Goal: Task Accomplishment & Management: Manage account settings

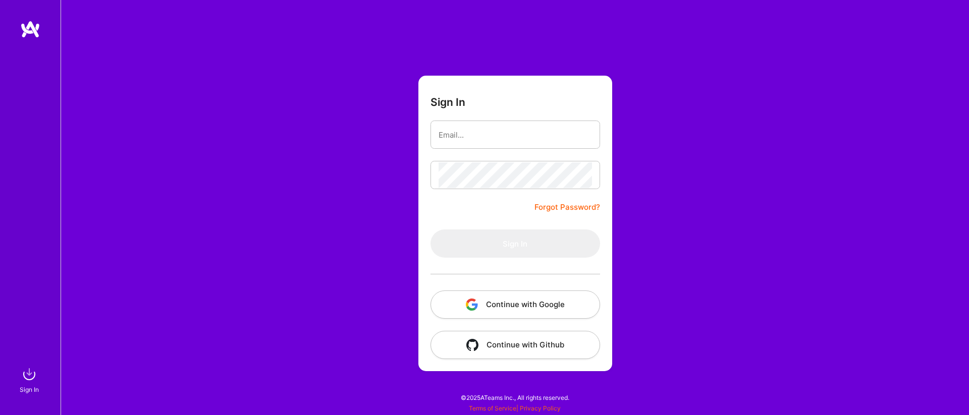
click at [514, 308] on button "Continue with Google" at bounding box center [514, 305] width 169 height 28
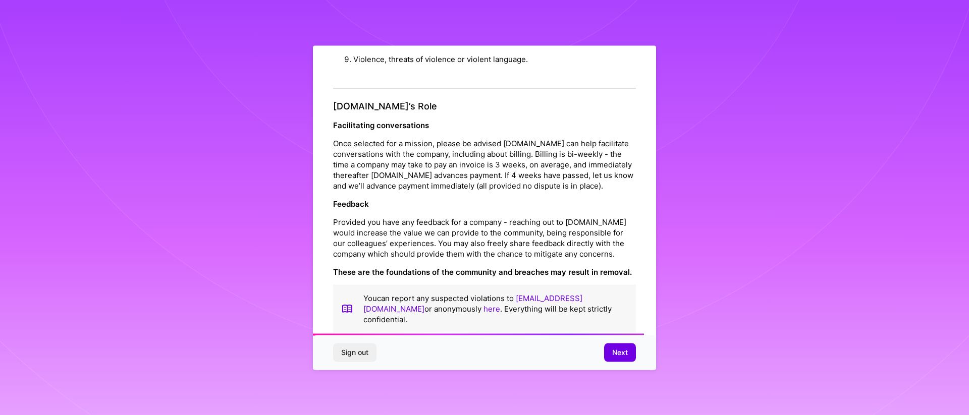
scroll to position [1106, 0]
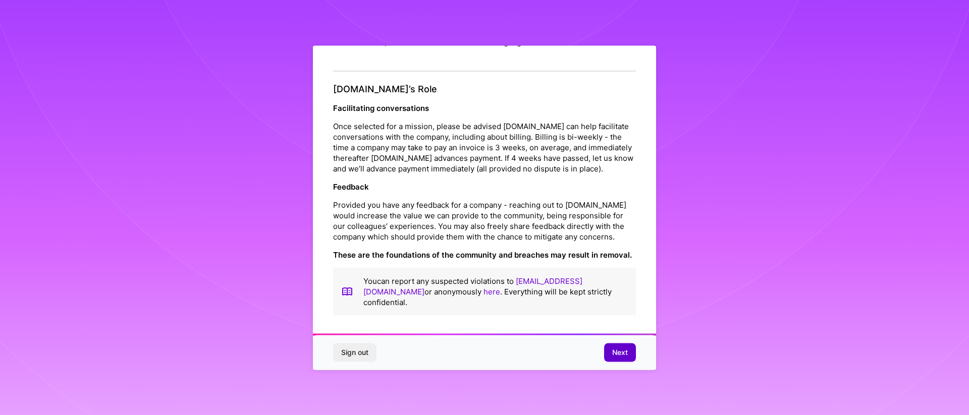
click at [608, 357] on button "Next" at bounding box center [620, 353] width 32 height 18
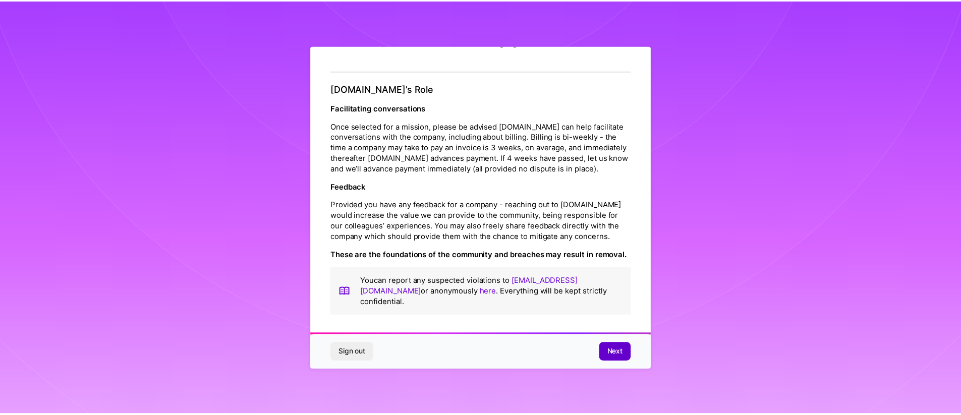
scroll to position [0, 0]
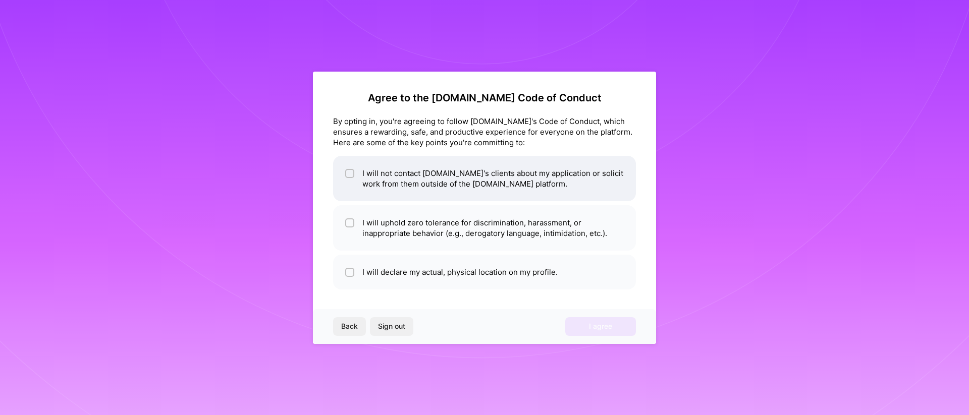
click at [463, 178] on li "I will not contact [DOMAIN_NAME]'s clients about my application or solicit work…" at bounding box center [484, 178] width 303 height 45
checkbox input "true"
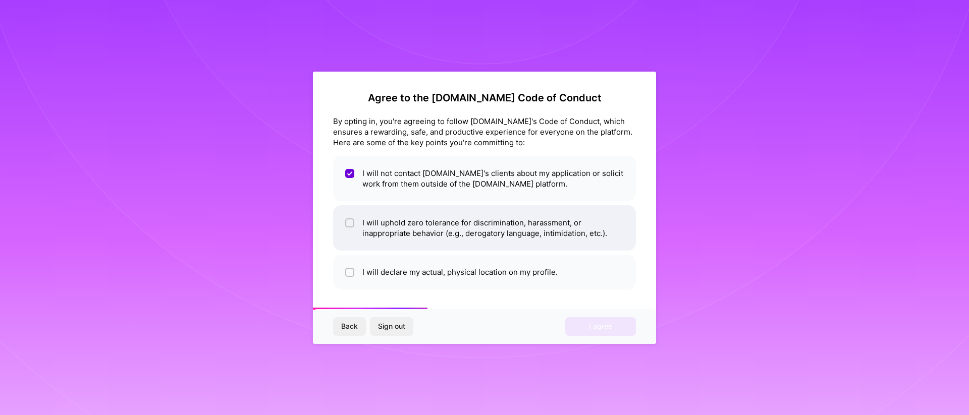
click at [470, 233] on li "I will uphold zero tolerance for discrimination, harassment, or inappropriate b…" at bounding box center [484, 227] width 303 height 45
checkbox input "true"
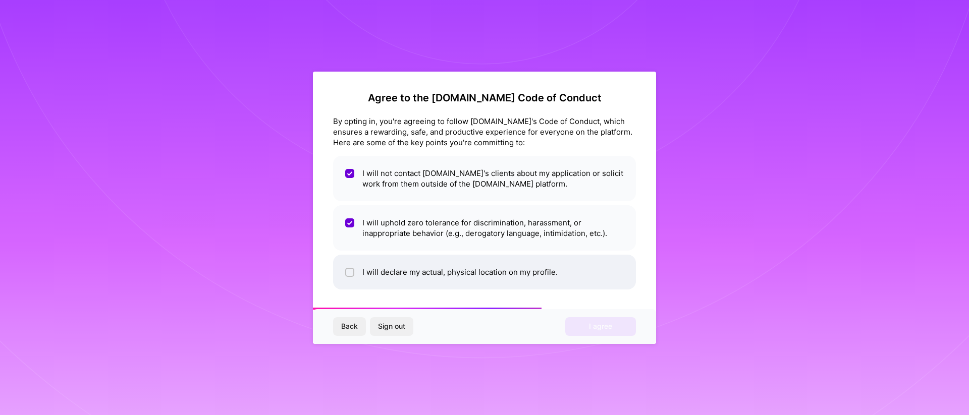
click at [472, 276] on li "I will declare my actual, physical location on my profile." at bounding box center [484, 272] width 303 height 35
checkbox input "true"
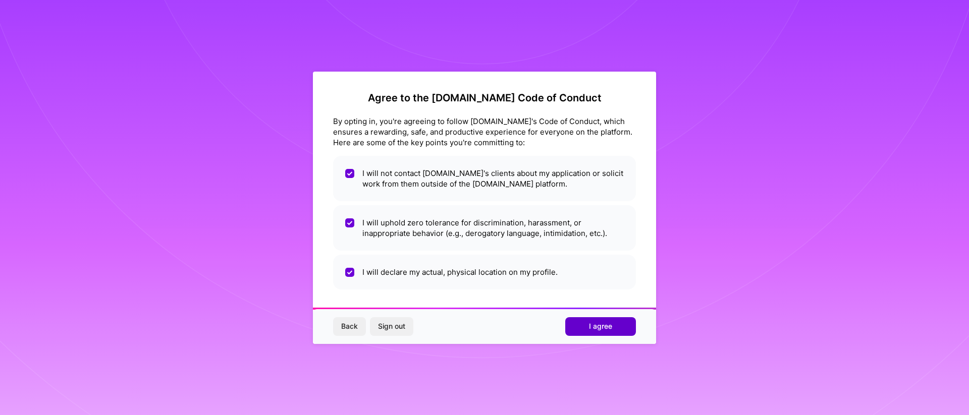
click at [587, 322] on button "I agree" at bounding box center [600, 326] width 71 height 18
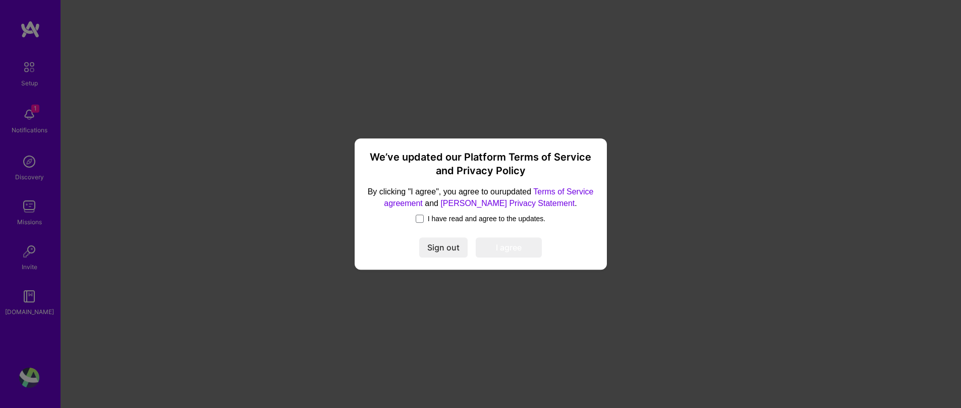
click at [479, 218] on span "I have read and agree to the updates." at bounding box center [487, 218] width 118 height 10
click at [0, 0] on input "I have read and agree to the updates." at bounding box center [0, 0] width 0 height 0
click at [518, 257] on button "I agree" at bounding box center [509, 247] width 66 height 20
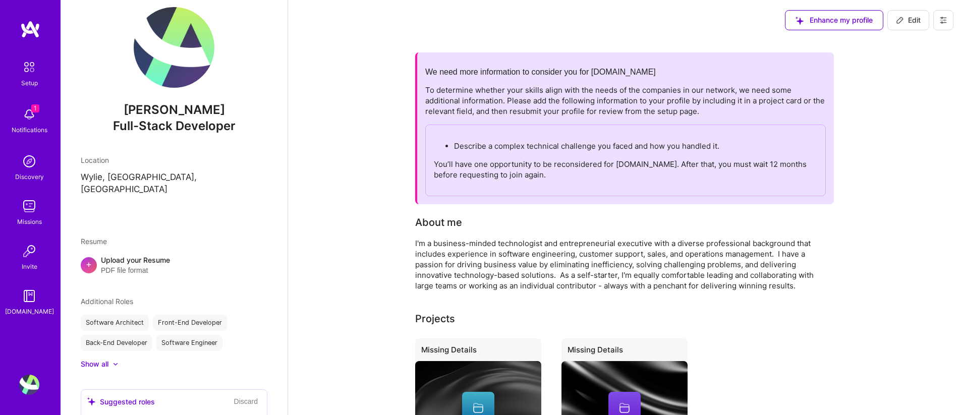
scroll to position [136, 0]
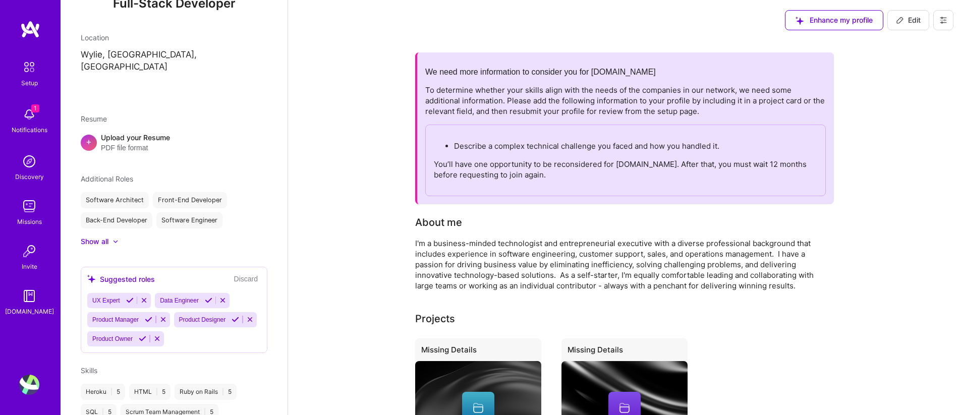
click at [120, 237] on div "Show all" at bounding box center [174, 242] width 187 height 10
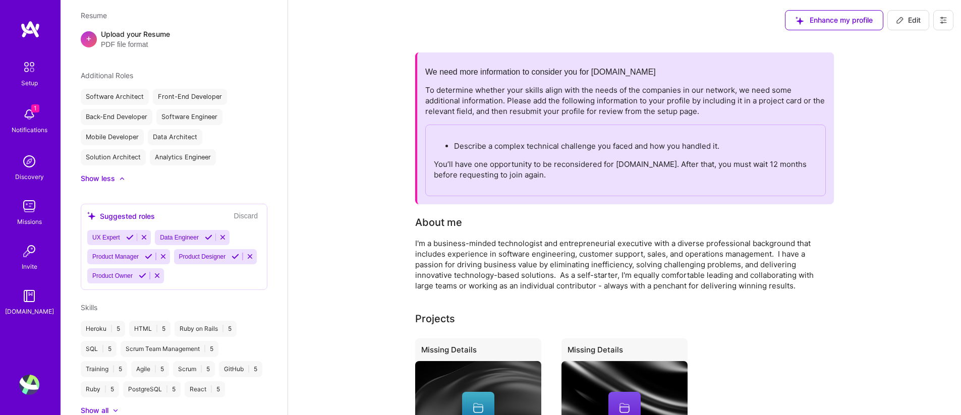
scroll to position [246, 0]
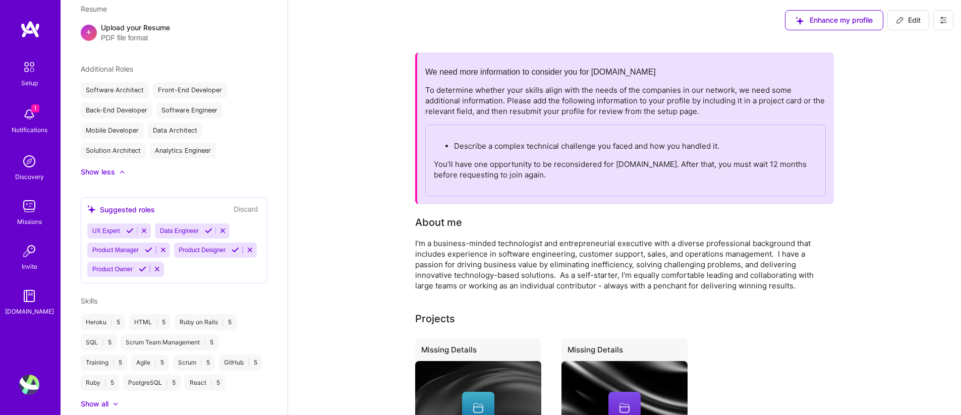
click at [210, 227] on icon at bounding box center [209, 231] width 8 height 8
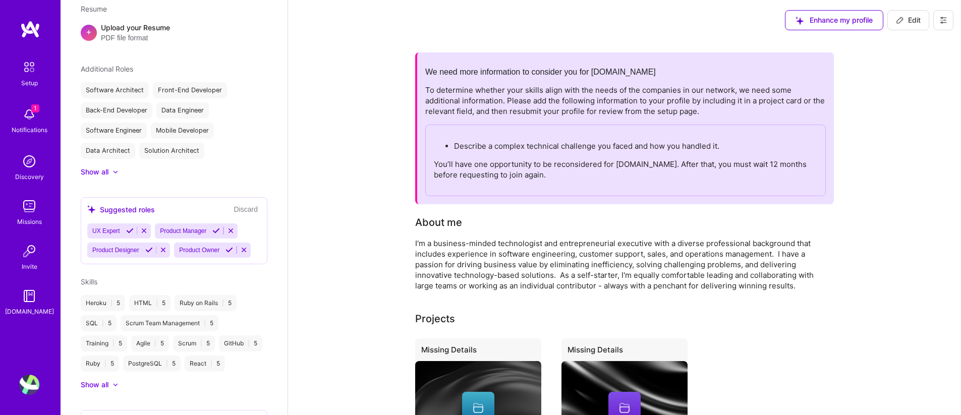
click at [219, 227] on icon at bounding box center [216, 231] width 8 height 8
click at [141, 246] on button at bounding box center [143, 250] width 14 height 9
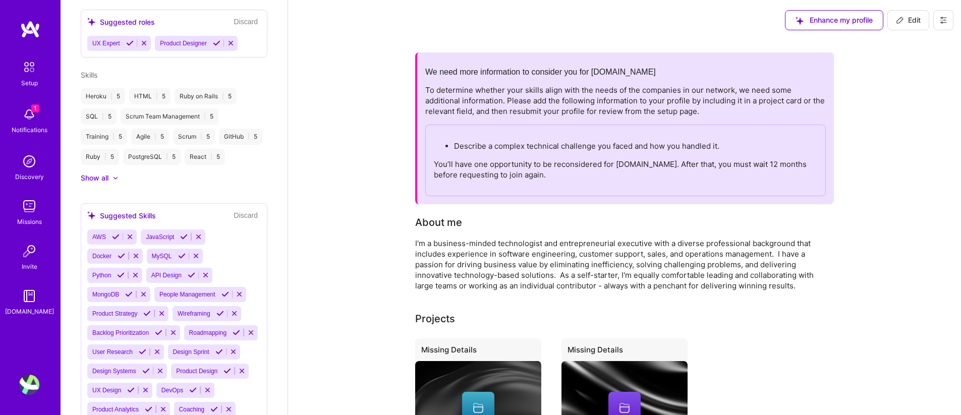
scroll to position [463, 0]
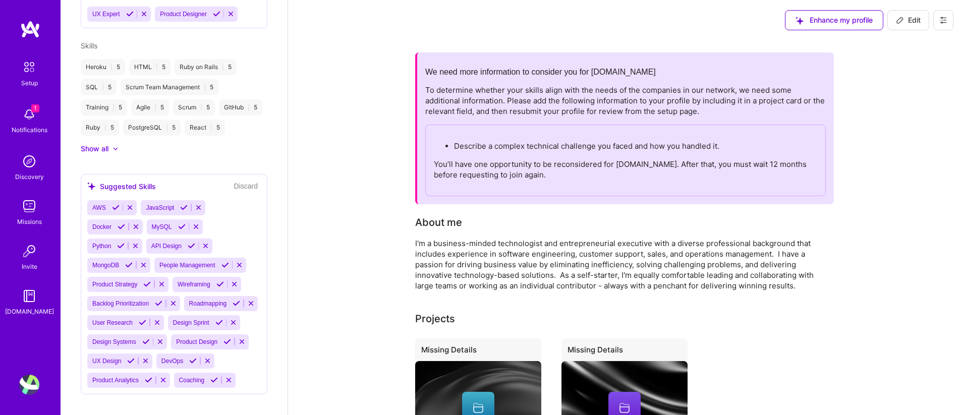
click at [184, 211] on icon at bounding box center [184, 208] width 8 height 8
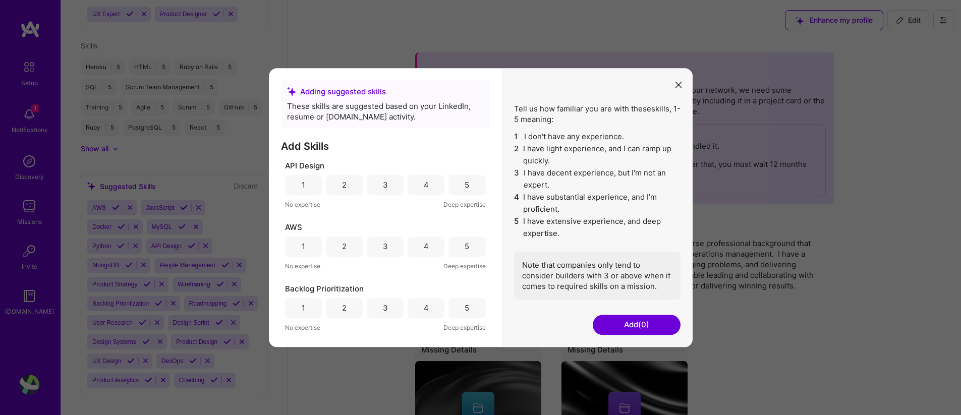
click at [465, 188] on div "5" at bounding box center [467, 185] width 5 height 11
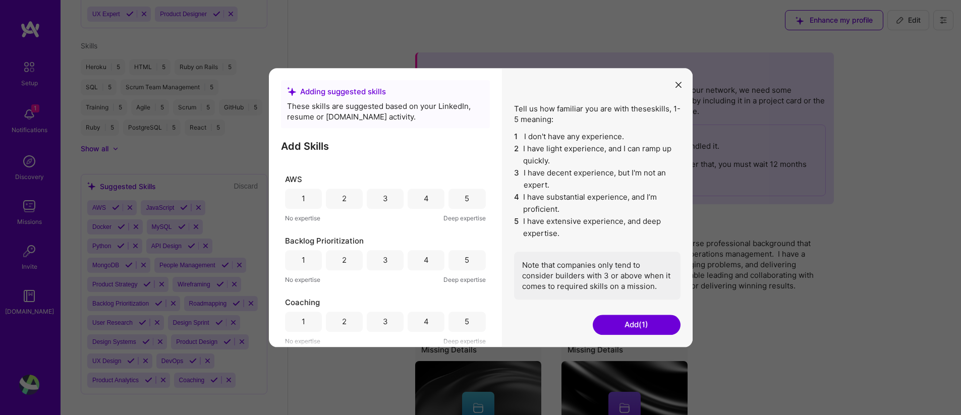
scroll to position [61, 0]
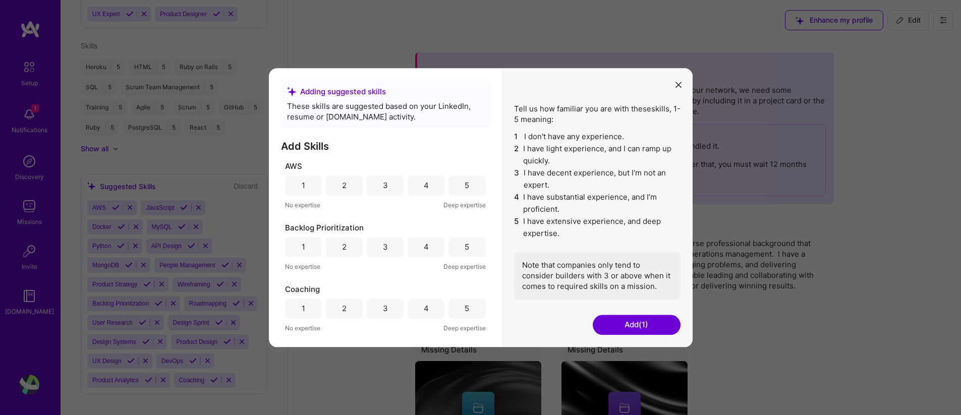
click at [455, 249] on div "5" at bounding box center [466, 247] width 37 height 20
click at [376, 186] on div "3" at bounding box center [385, 186] width 37 height 20
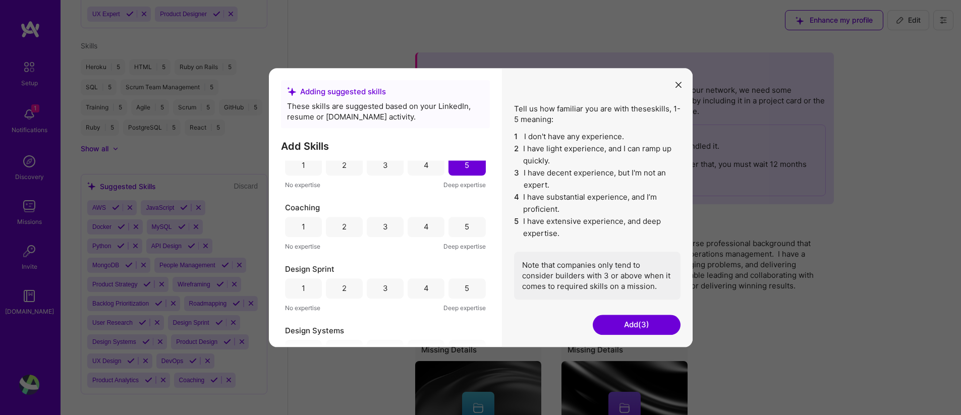
scroll to position [149, 0]
click at [465, 217] on div "5" at bounding box center [467, 220] width 5 height 11
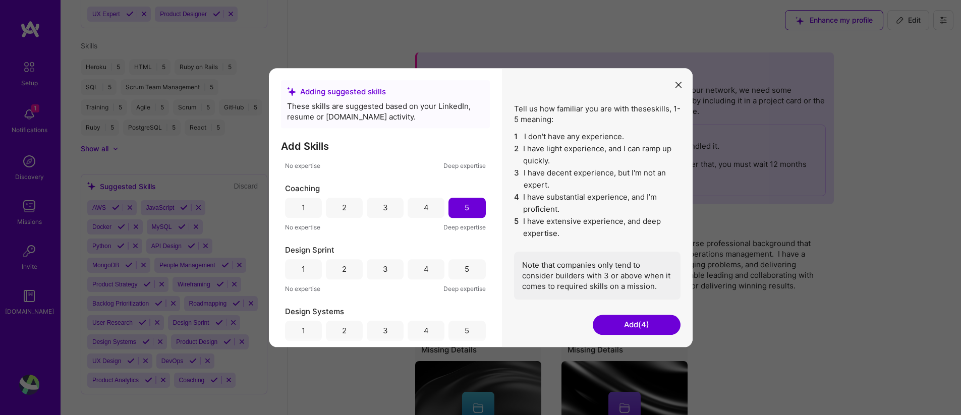
scroll to position [220, 0]
click at [385, 215] on div "3" at bounding box center [385, 211] width 5 height 11
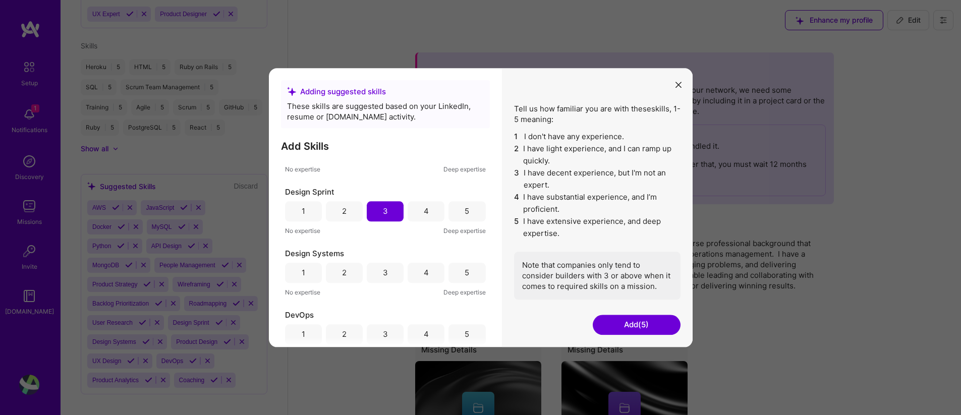
click at [390, 278] on div "3" at bounding box center [385, 273] width 37 height 20
click at [383, 209] on div "3" at bounding box center [385, 212] width 5 height 11
click at [337, 276] on div "2" at bounding box center [344, 274] width 37 height 20
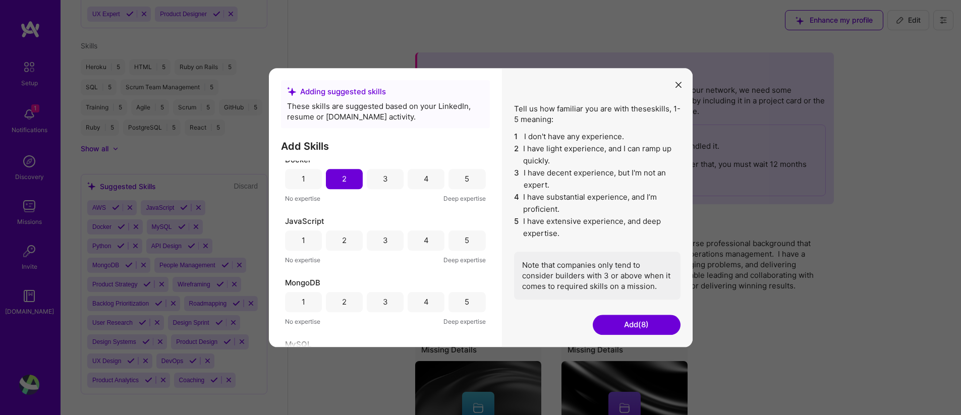
click at [454, 240] on div "5" at bounding box center [466, 241] width 37 height 20
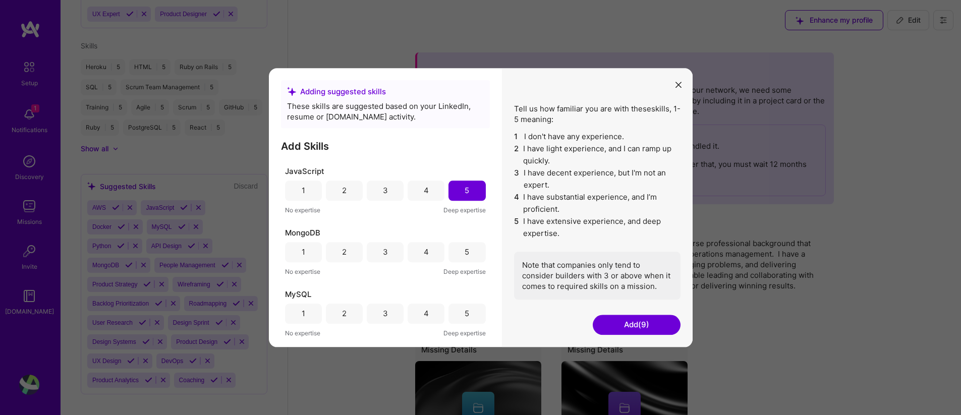
click at [342, 251] on div "2" at bounding box center [344, 252] width 5 height 11
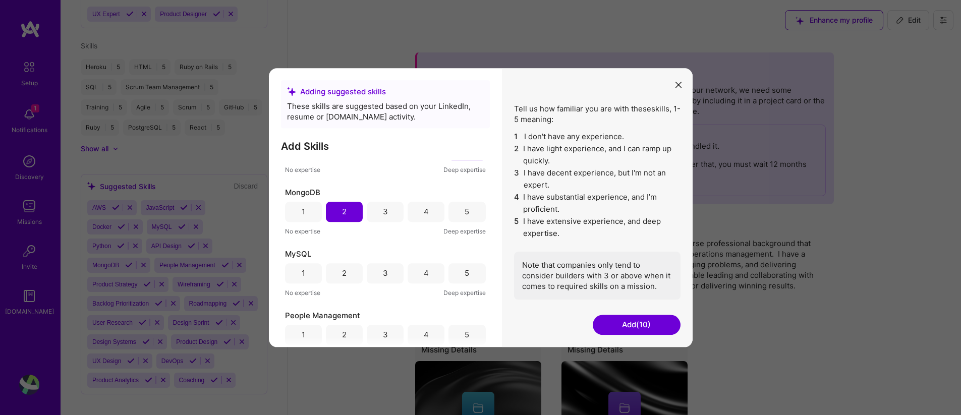
click at [373, 275] on div "3" at bounding box center [385, 273] width 37 height 20
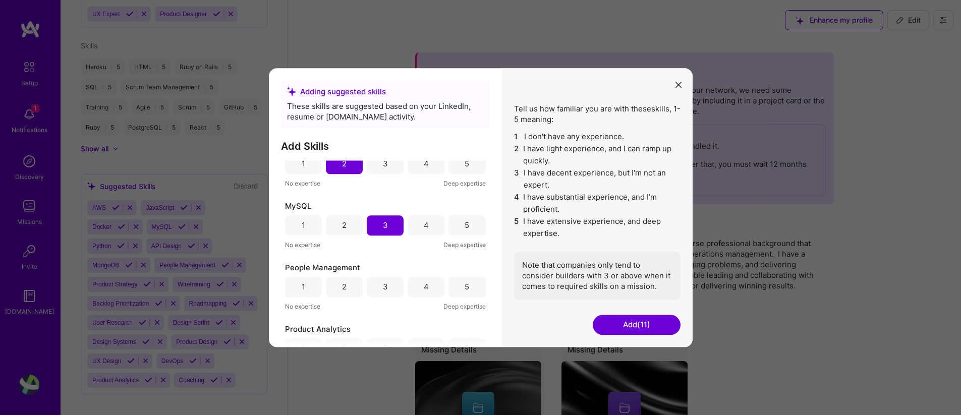
click at [468, 286] on div "5" at bounding box center [466, 287] width 37 height 20
click at [424, 231] on div "4" at bounding box center [426, 226] width 5 height 11
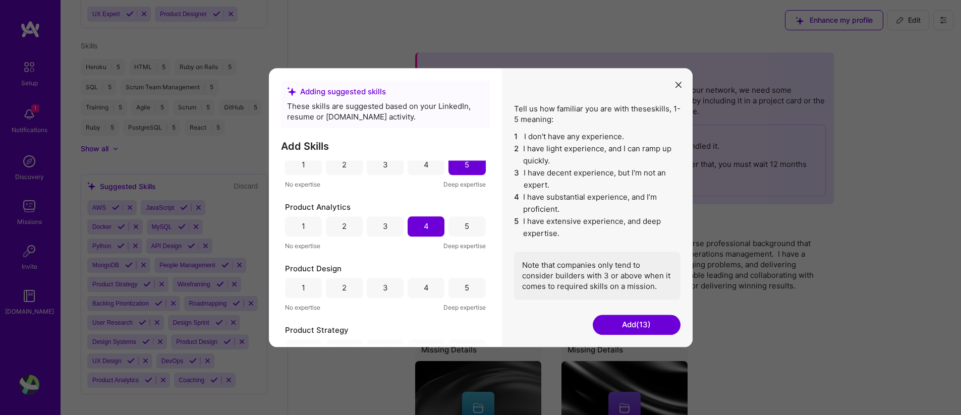
click at [393, 282] on div "3" at bounding box center [385, 288] width 37 height 20
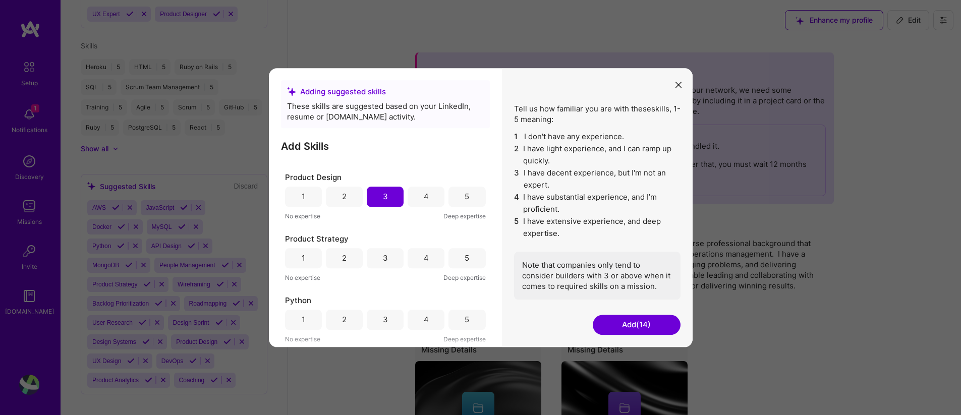
click at [387, 259] on div "3" at bounding box center [385, 258] width 37 height 20
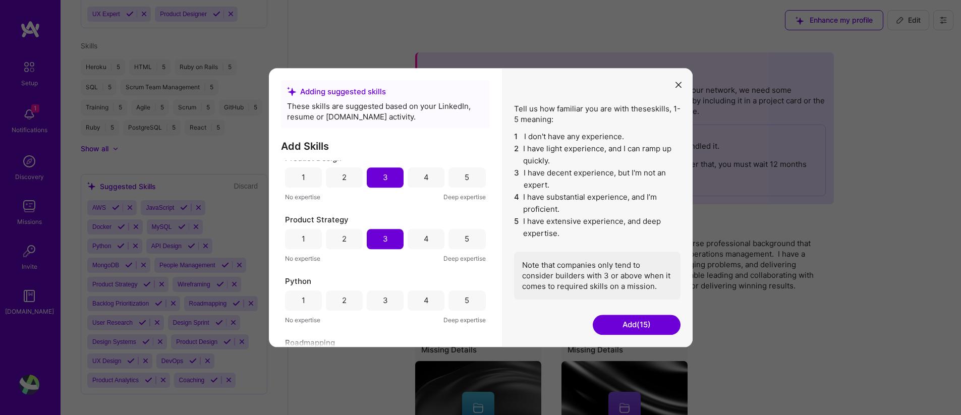
scroll to position [828, 0]
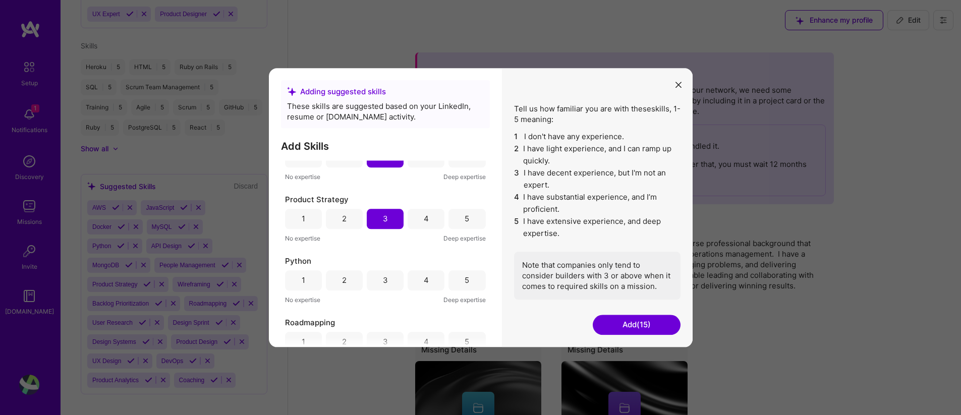
click at [381, 286] on div "3" at bounding box center [385, 280] width 37 height 20
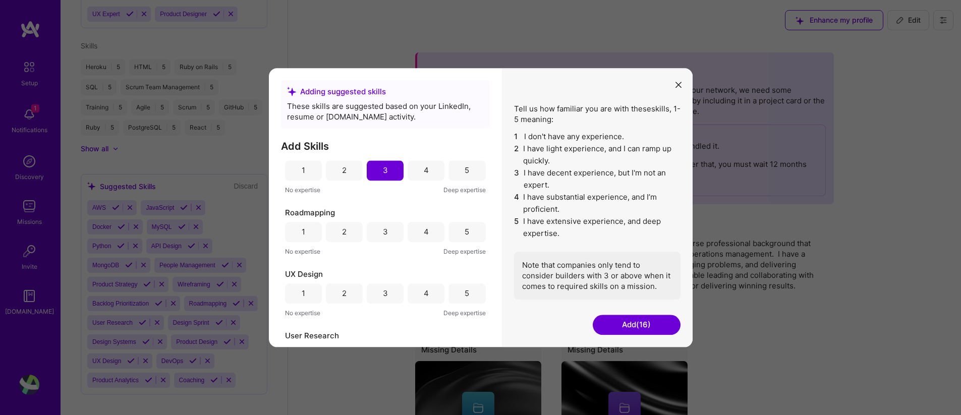
click at [427, 233] on div "4" at bounding box center [426, 232] width 37 height 20
click at [379, 290] on div "3" at bounding box center [385, 294] width 37 height 20
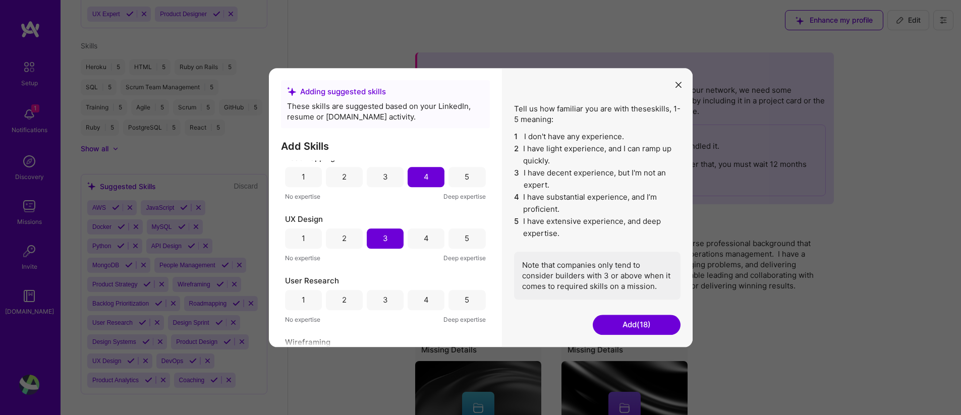
click at [337, 297] on div "2" at bounding box center [344, 300] width 37 height 20
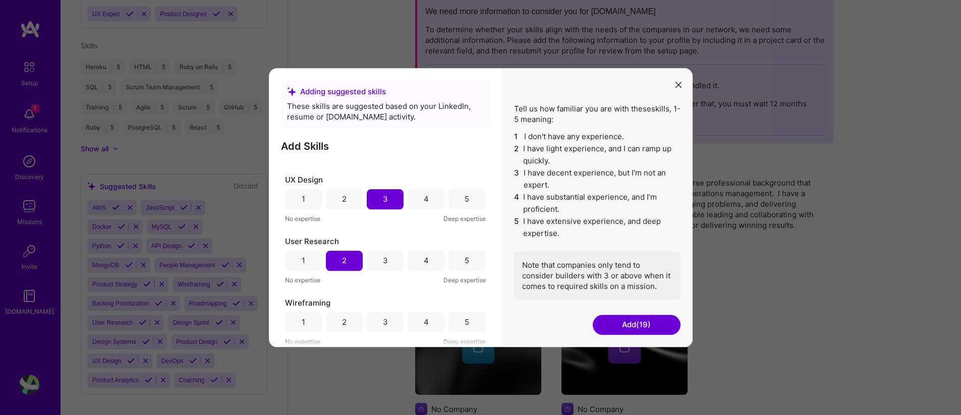
scroll to position [149, 0]
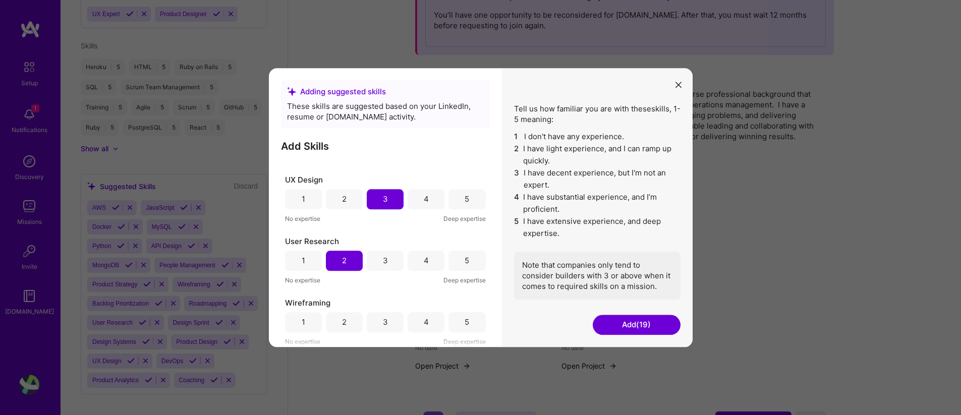
click at [375, 319] on div "3" at bounding box center [385, 322] width 37 height 20
click at [643, 326] on button "Add (20)" at bounding box center [637, 325] width 88 height 20
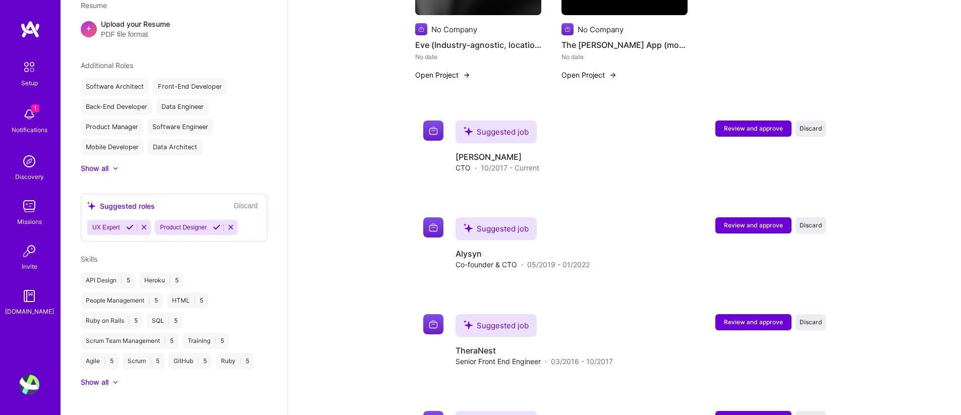
scroll to position [485, 0]
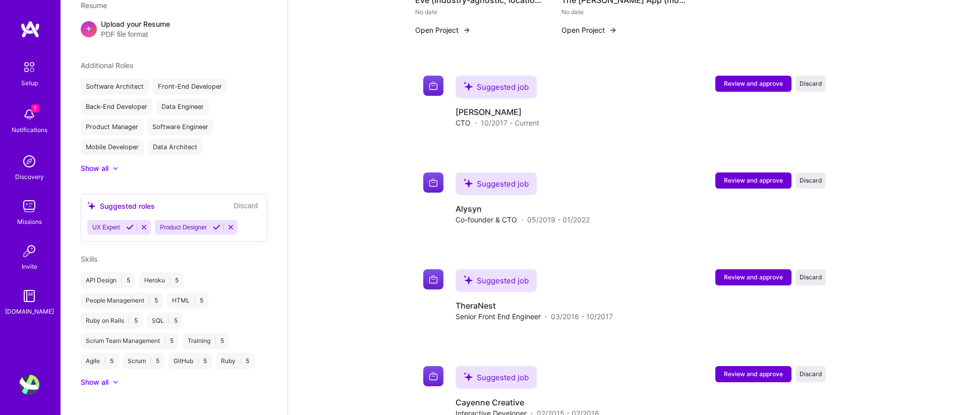
click at [241, 200] on button "Discard" at bounding box center [246, 206] width 30 height 12
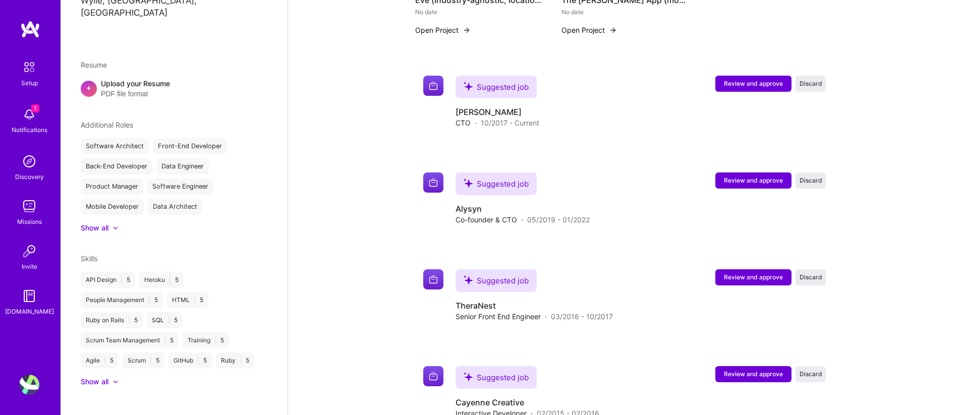
scroll to position [249, 0]
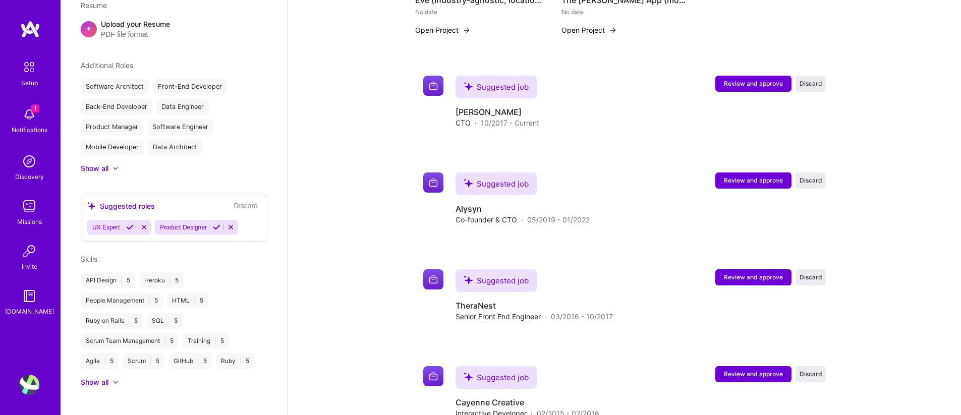
click at [241, 200] on button "Discard" at bounding box center [246, 206] width 30 height 12
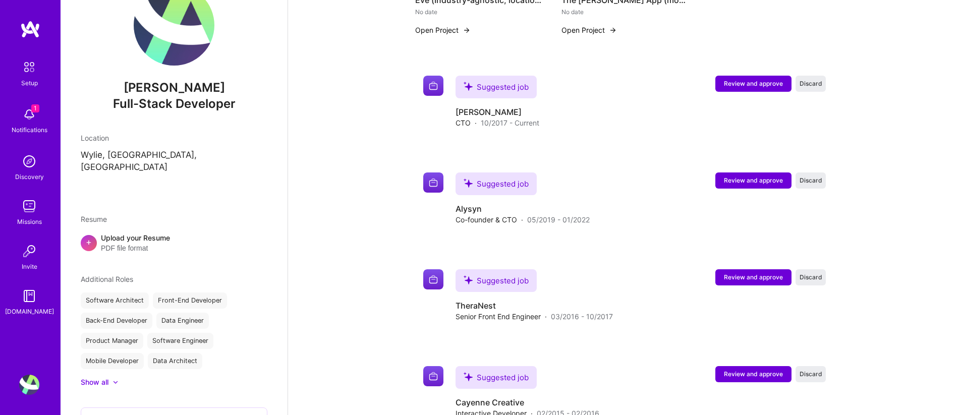
scroll to position [0, 0]
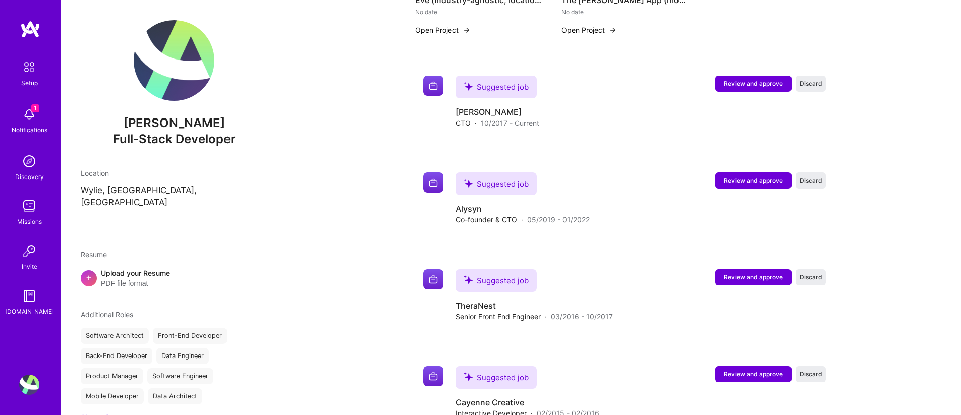
click at [88, 272] on span "+" at bounding box center [89, 277] width 6 height 11
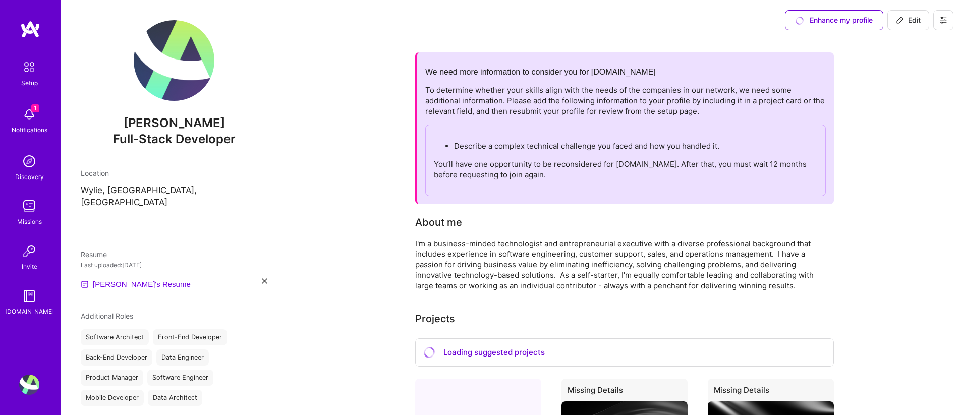
scroll to position [116, 0]
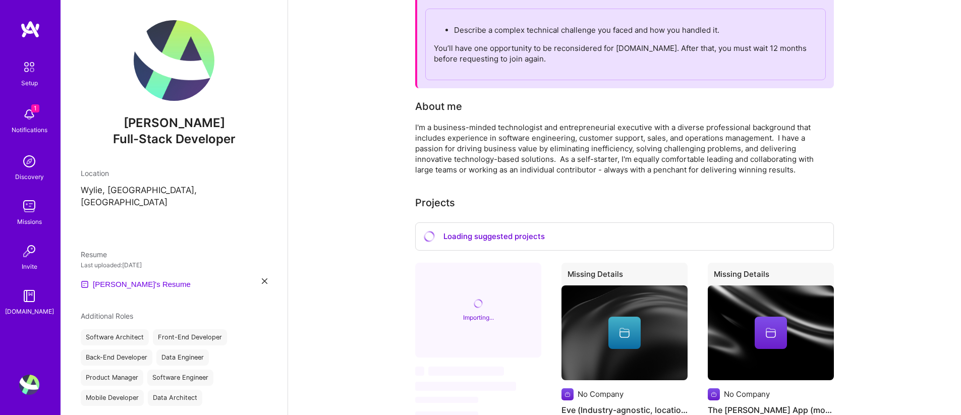
click at [25, 70] on img at bounding box center [29, 66] width 21 height 21
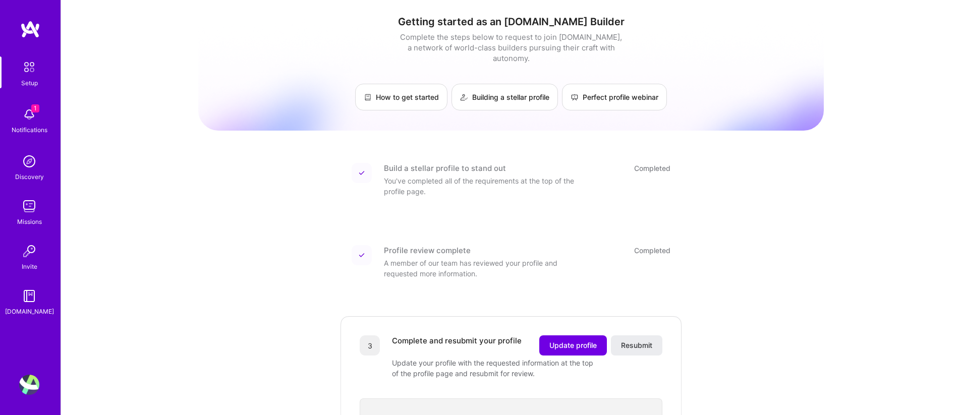
click at [26, 305] on img at bounding box center [29, 296] width 20 height 20
